Goal: Check status: Check status

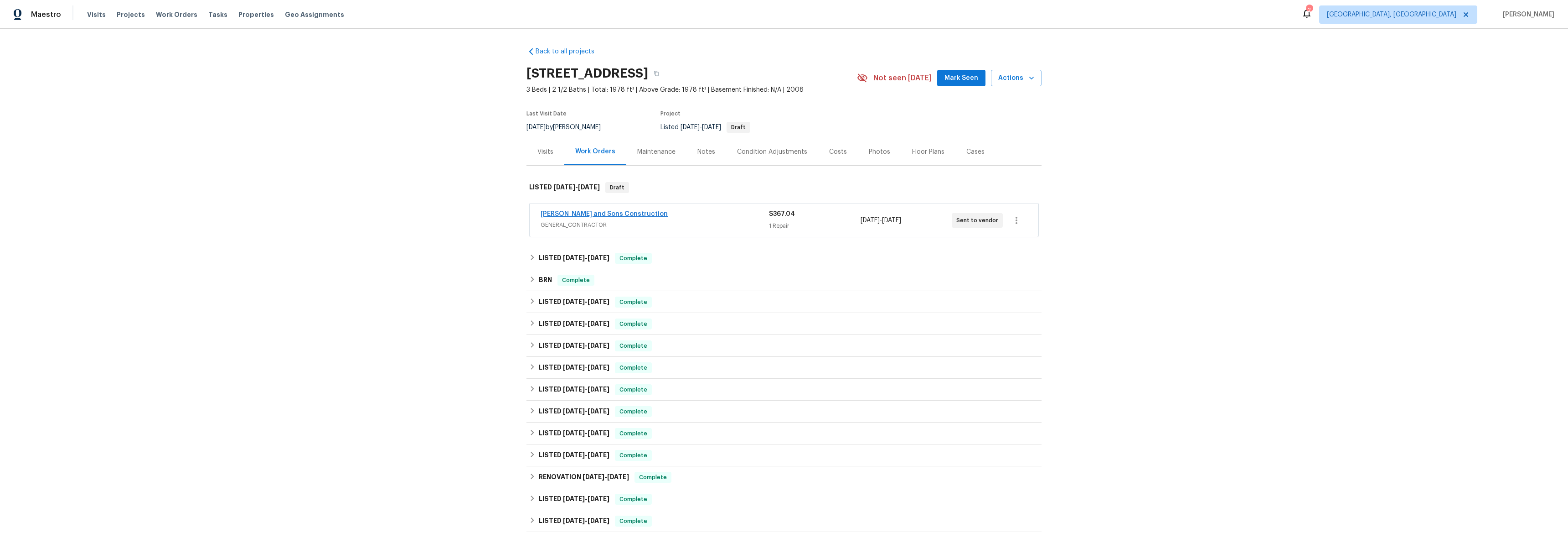
click at [567, 217] on span "[PERSON_NAME] and Sons Construction" at bounding box center [604, 213] width 127 height 9
click at [567, 243] on div at bounding box center [784, 251] width 509 height 17
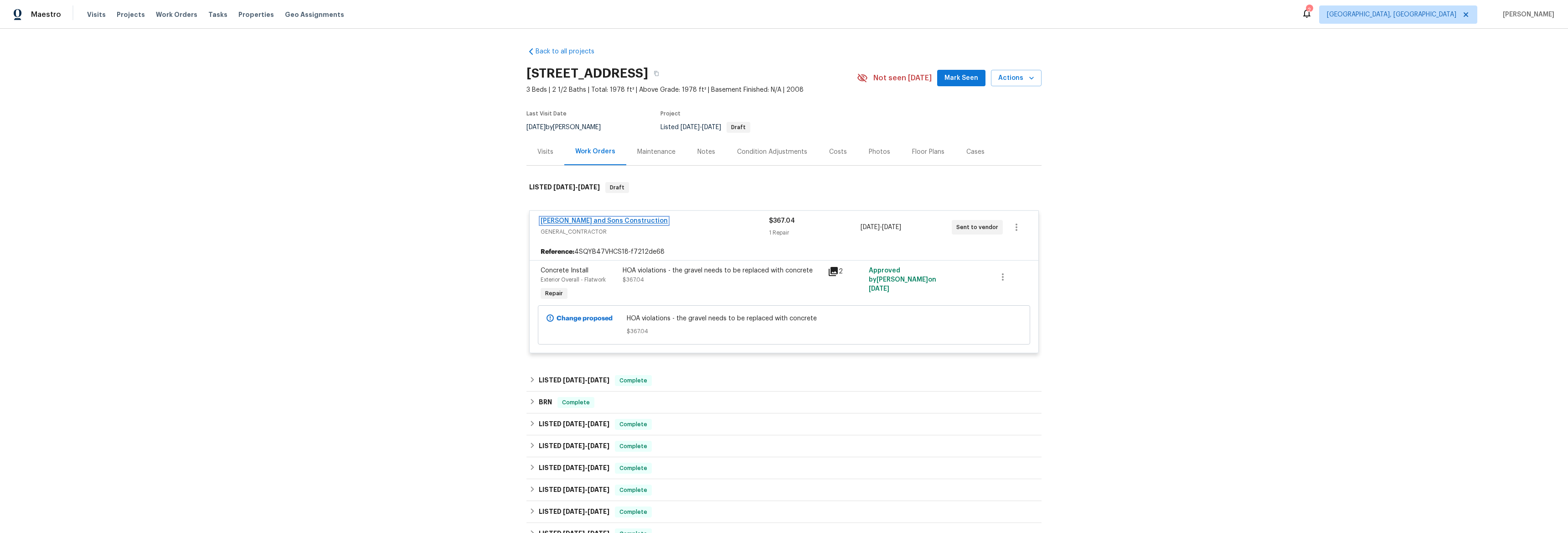
click at [568, 219] on link "[PERSON_NAME] and Sons Construction" at bounding box center [604, 221] width 127 height 6
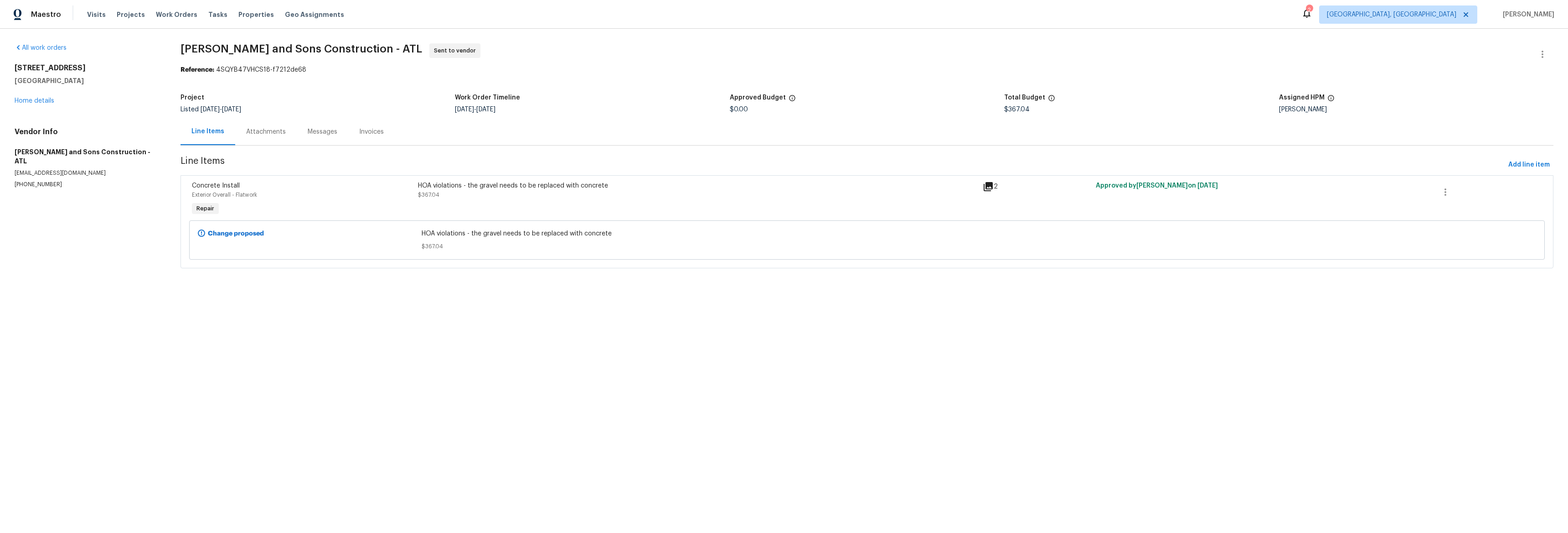
click at [296, 136] on div "Attachments" at bounding box center [266, 131] width 61 height 27
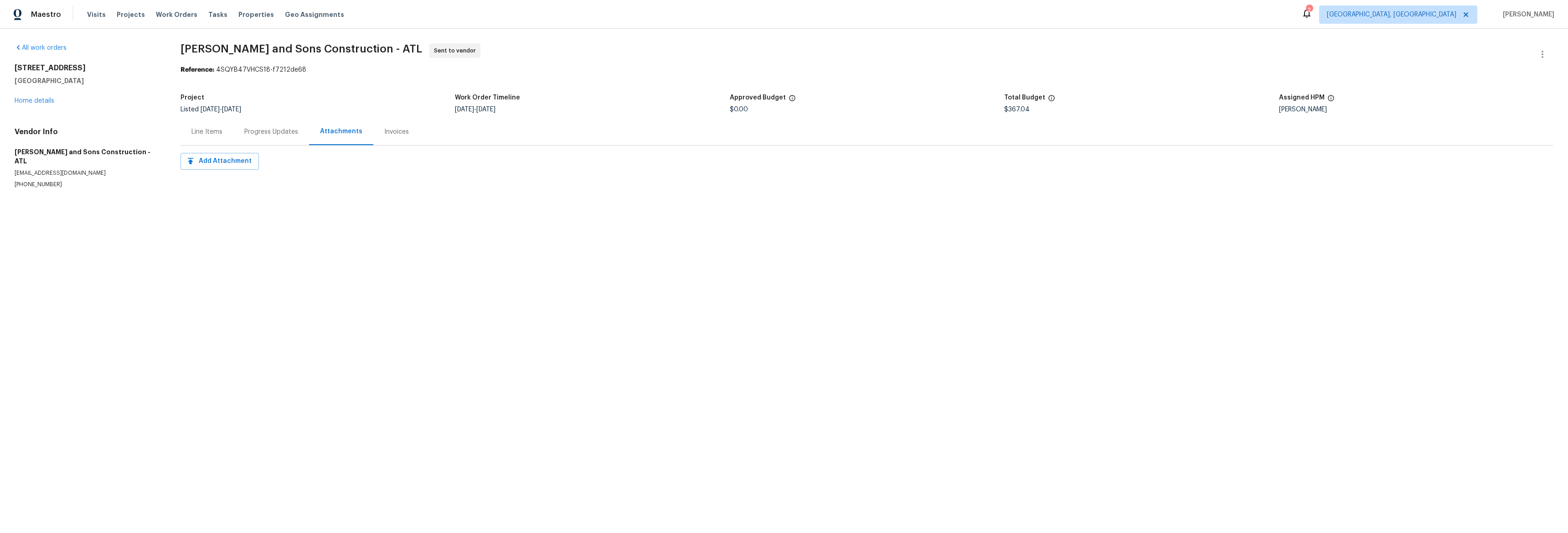
click at [268, 137] on div "Progress Updates" at bounding box center [271, 131] width 76 height 27
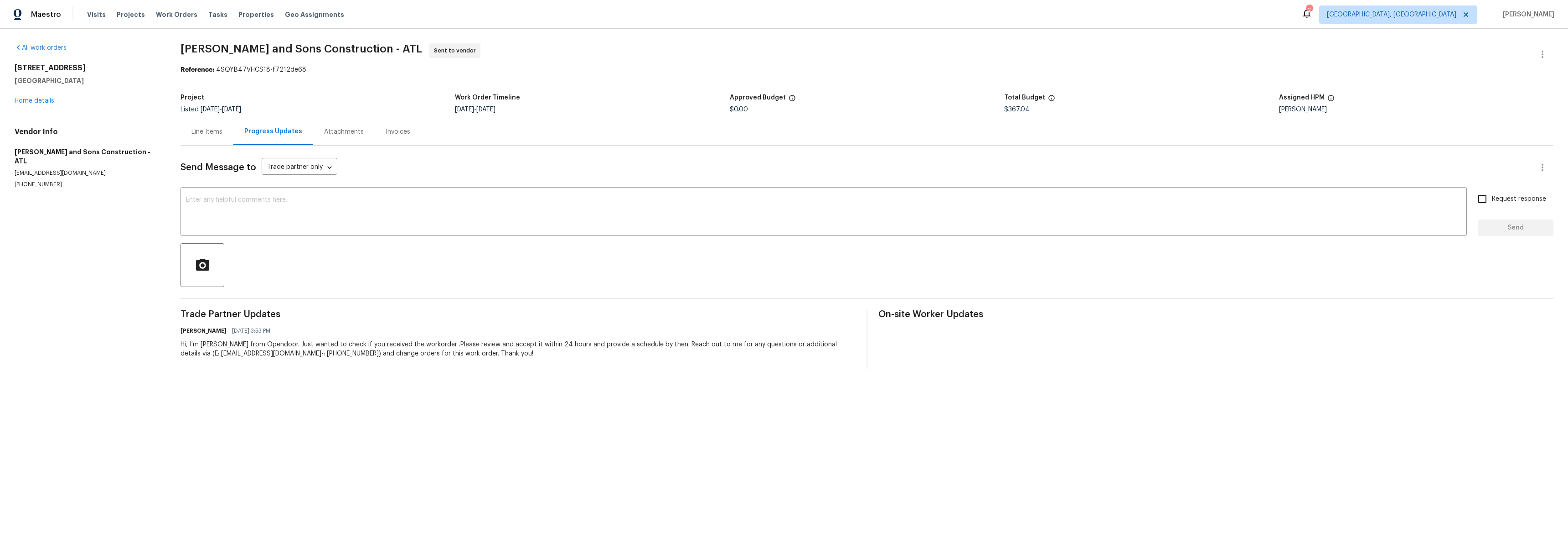
click at [209, 137] on div "Line Items" at bounding box center [207, 131] width 53 height 27
